Goal: Transaction & Acquisition: Subscribe to service/newsletter

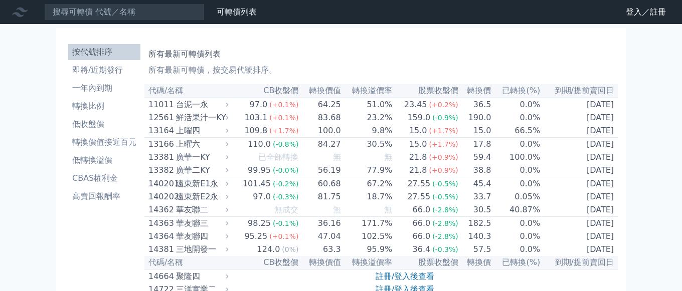
click at [632, 13] on link "登入／註冊" at bounding box center [646, 12] width 56 height 16
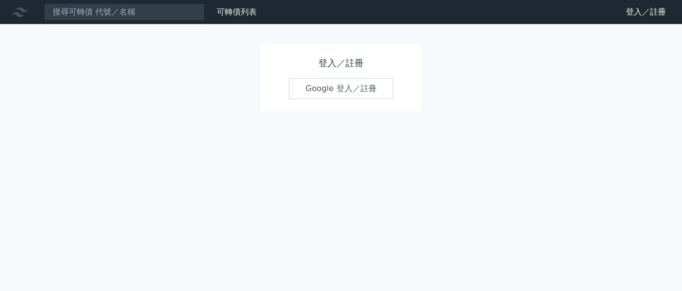
click at [334, 89] on link "Google 登入／註冊" at bounding box center [341, 88] width 104 height 21
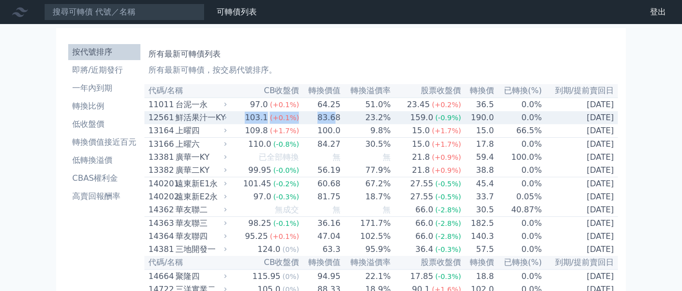
drag, startPoint x: 149, startPoint y: 88, endPoint x: 374, endPoint y: 138, distance: 231.0
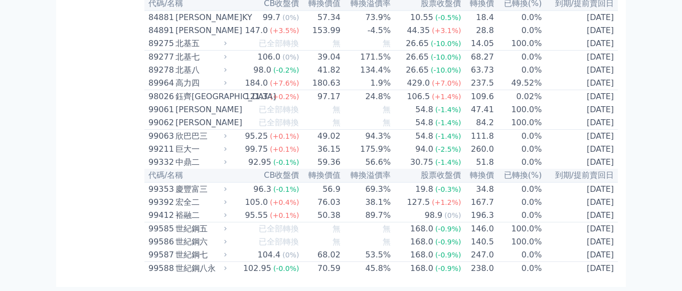
scroll to position [6028, 0]
copy tr "102.95 (-0.0%) 70.59 45.8% 168.0 (-0.9%) 238.0 0.0% [DATE]"
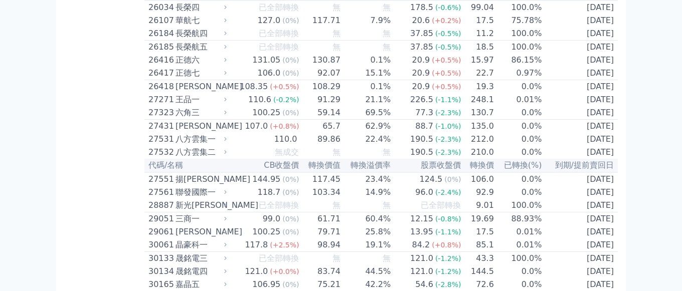
scroll to position [0, 0]
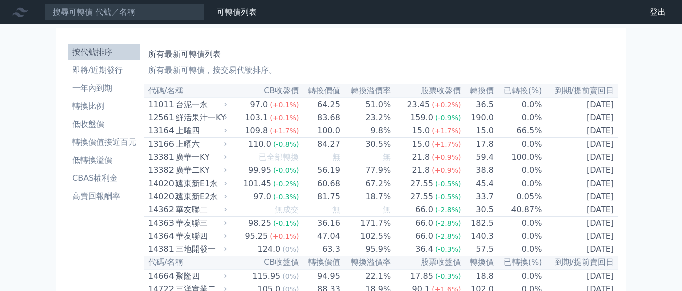
click at [369, 56] on h1 "所有最新可轉債列表" at bounding box center [380, 54] width 465 height 12
drag, startPoint x: 221, startPoint y: 54, endPoint x: 146, endPoint y: 51, distance: 74.2
copy h1 "所有最新可轉債列表"
